Goal: Task Accomplishment & Management: Complete application form

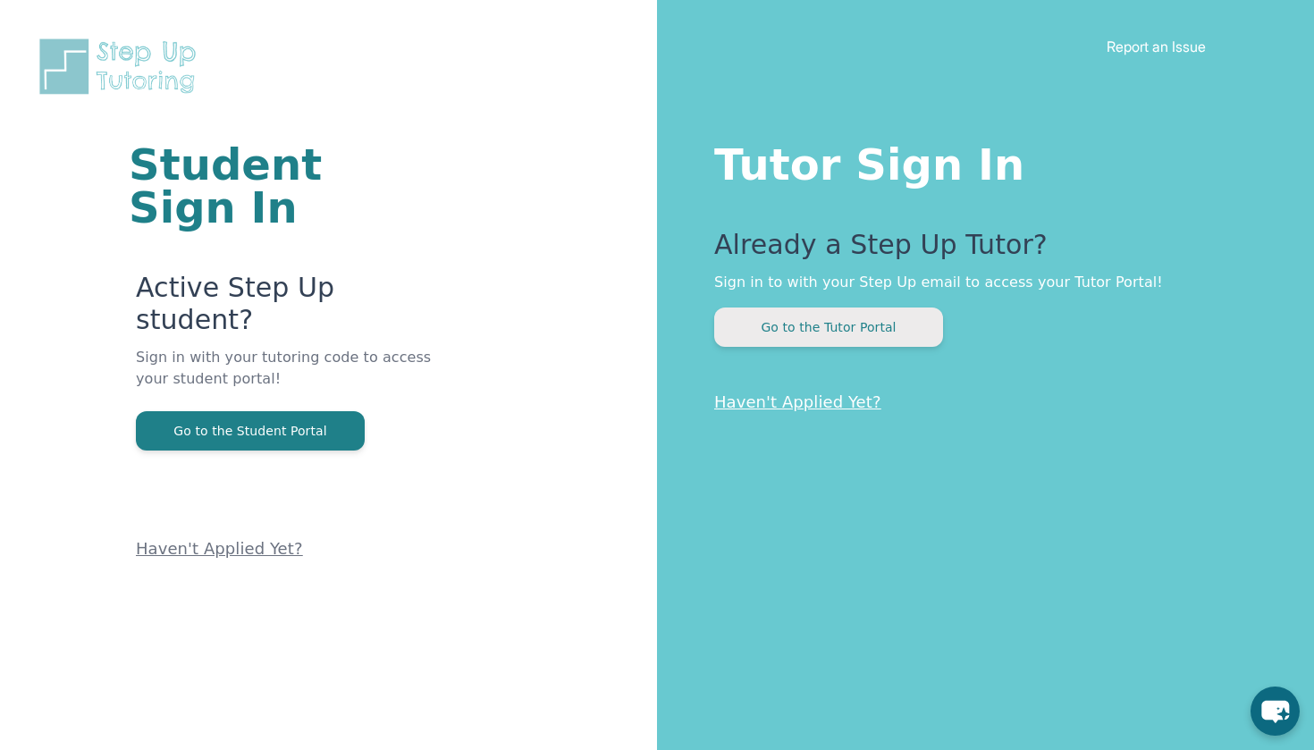
click at [830, 324] on button "Go to the Tutor Portal" at bounding box center [828, 326] width 229 height 39
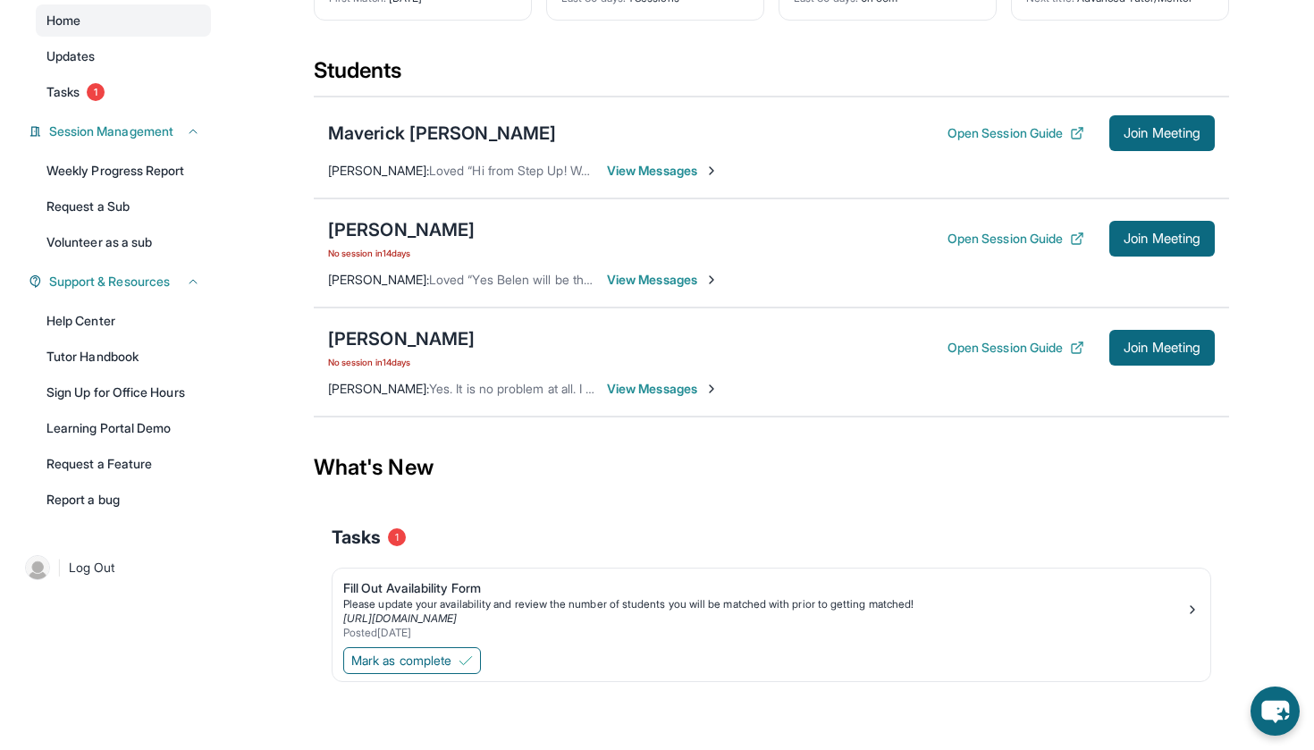
scroll to position [167, 0]
click at [112, 97] on link "Tasks 1" at bounding box center [123, 92] width 175 height 32
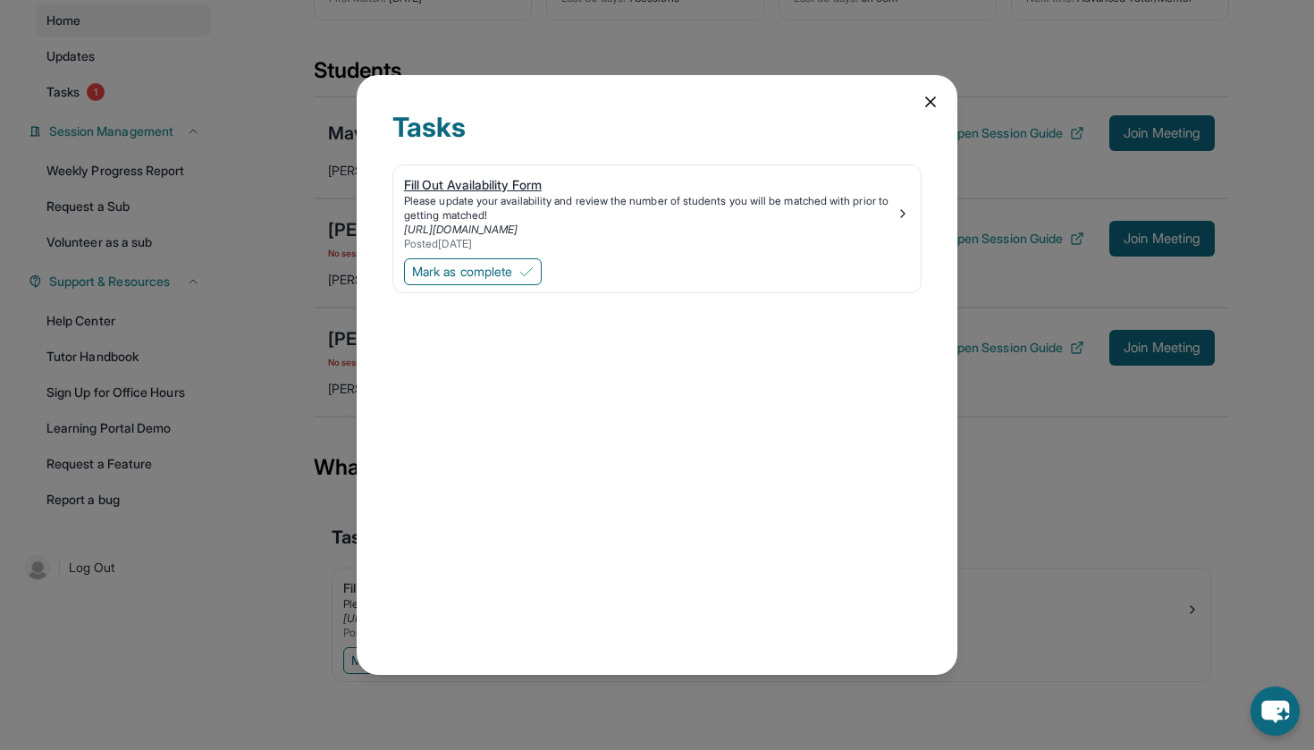
click at [461, 186] on div "Fill Out Availability Form" at bounding box center [650, 185] width 492 height 18
click at [493, 274] on span "Mark as complete" at bounding box center [462, 272] width 100 height 18
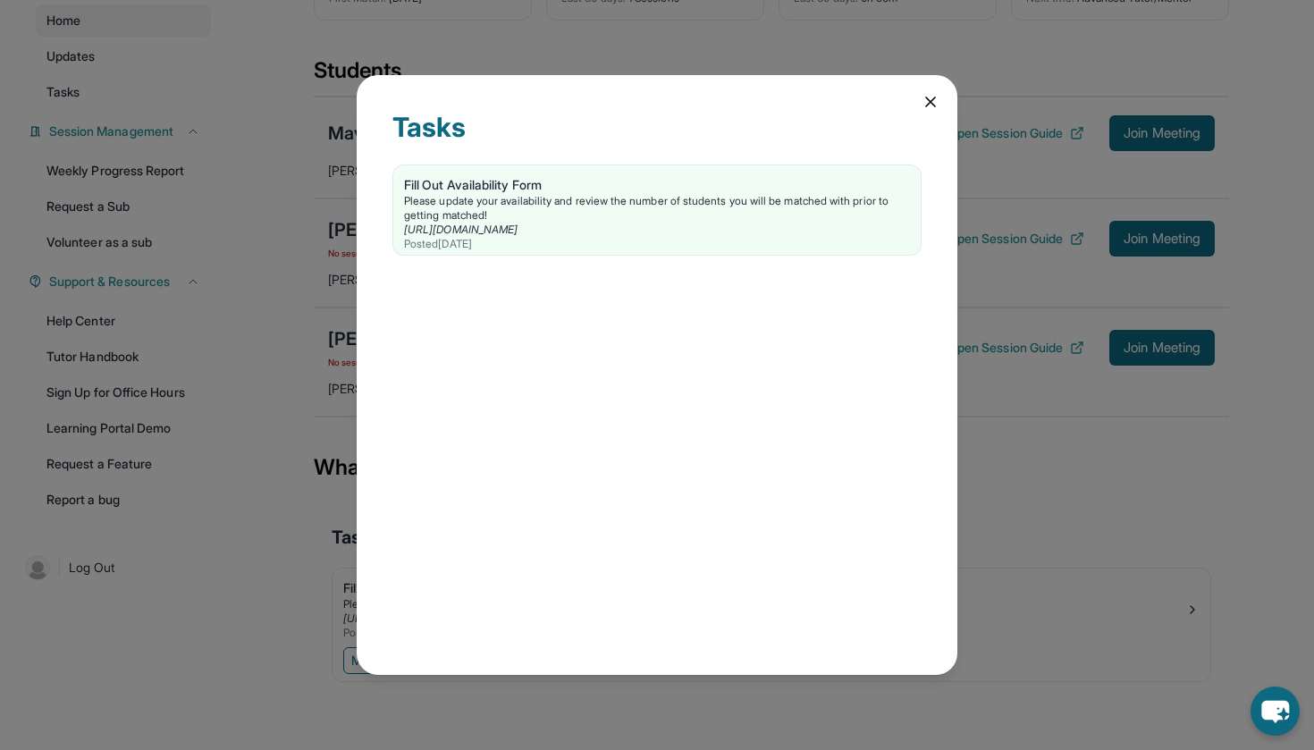
click at [938, 105] on icon at bounding box center [931, 102] width 18 height 18
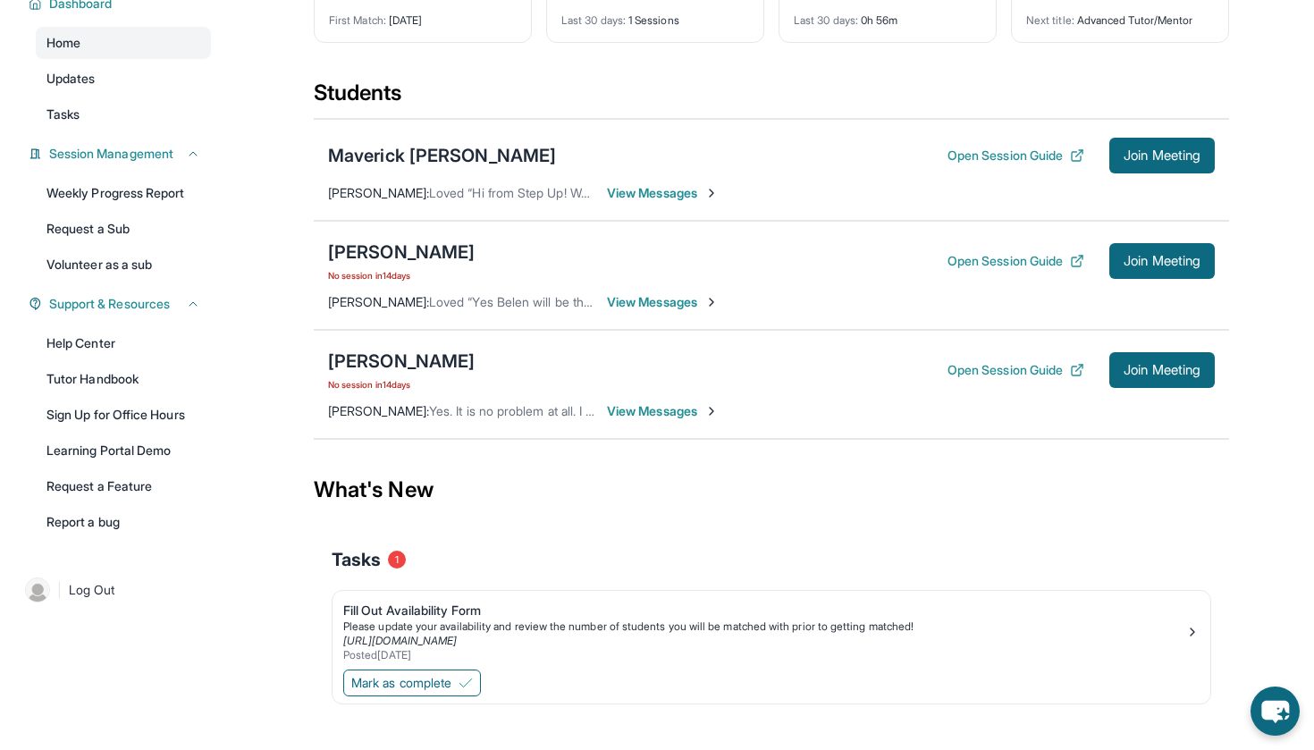
scroll to position [141, 0]
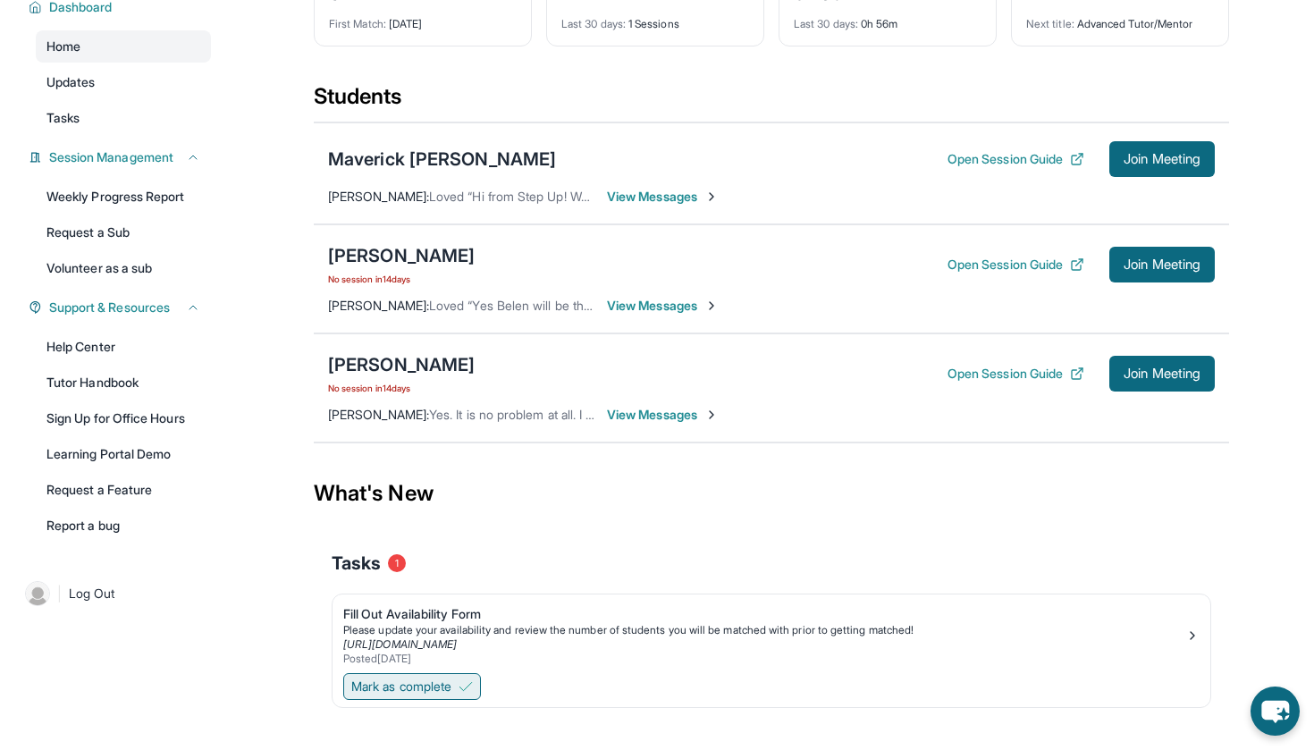
click at [382, 689] on span "Mark as complete" at bounding box center [401, 687] width 100 height 18
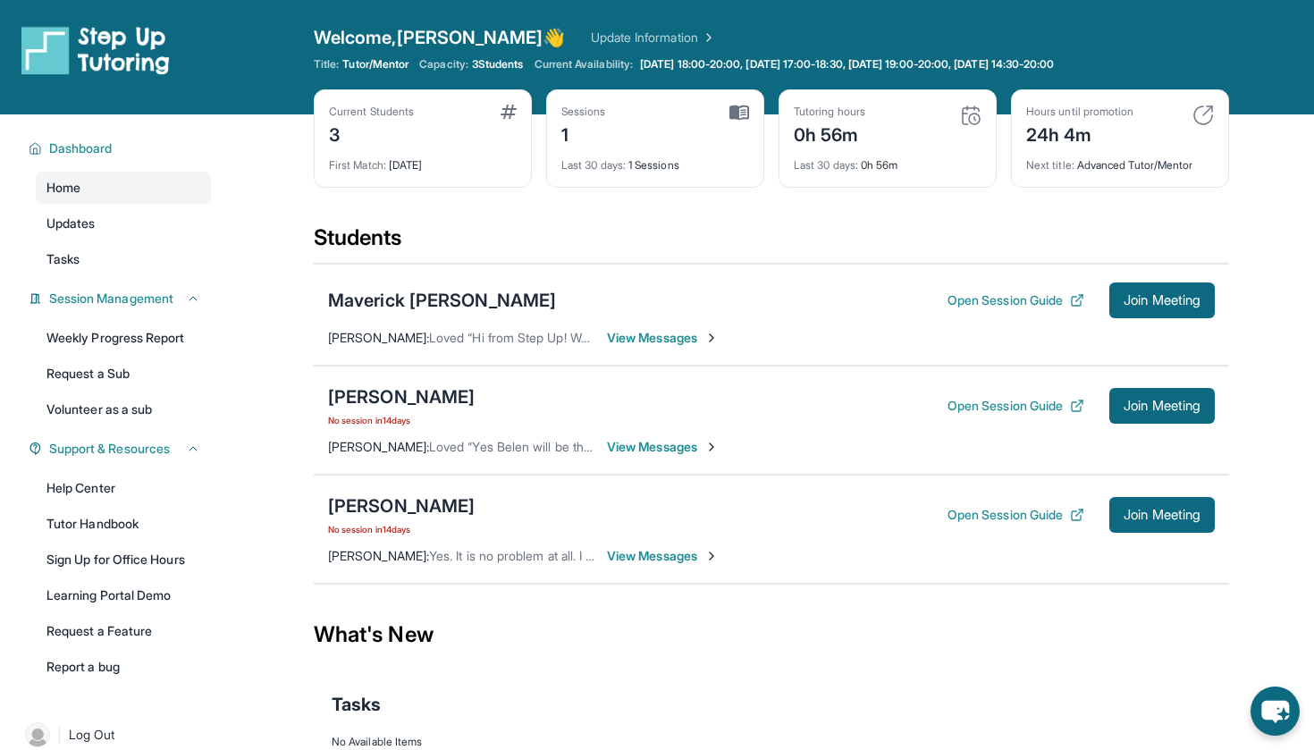
scroll to position [0, 0]
click at [1049, 404] on button "Open Session Guide" at bounding box center [1016, 406] width 137 height 18
click at [1028, 296] on button "Open Session Guide" at bounding box center [1016, 300] width 137 height 18
click at [1142, 415] on button "Join Meeting" at bounding box center [1161, 406] width 105 height 36
click at [1145, 402] on span "Join Meeting" at bounding box center [1162, 405] width 77 height 11
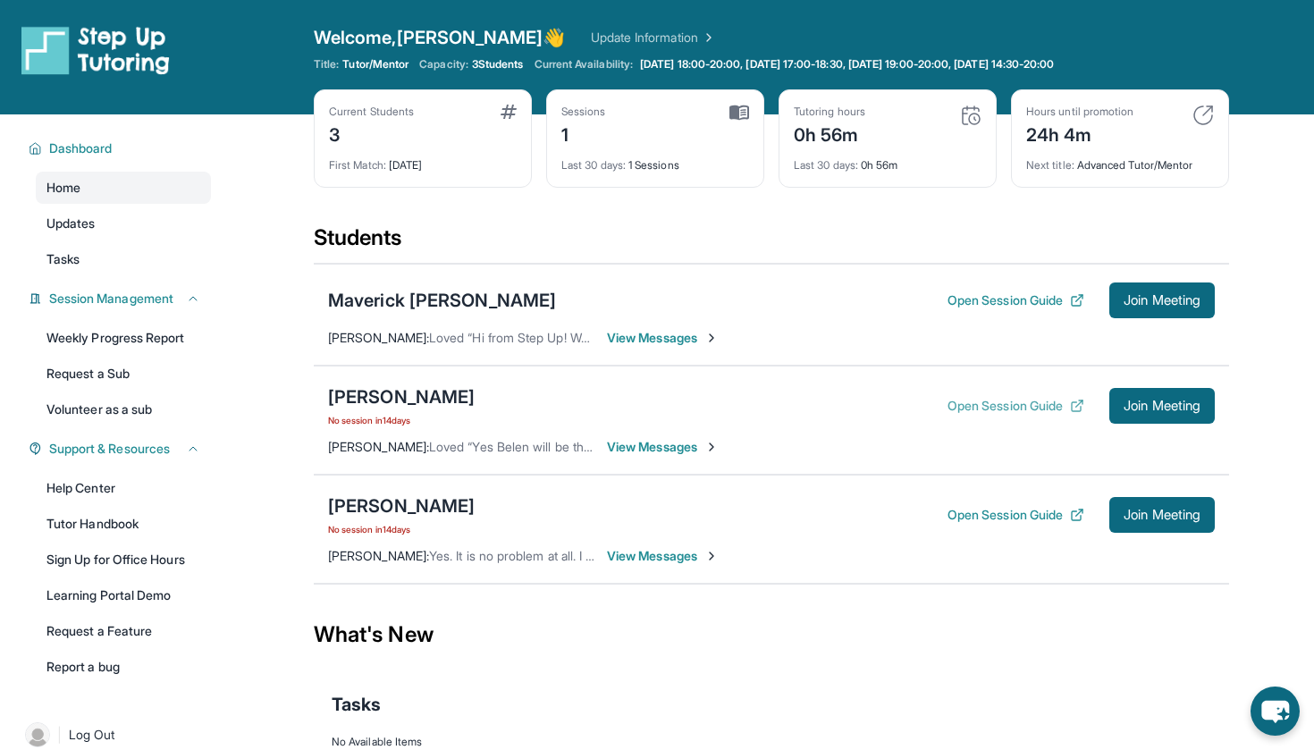
click at [1051, 402] on button "Open Session Guide" at bounding box center [1016, 406] width 137 height 18
